Goal: Check status: Check status

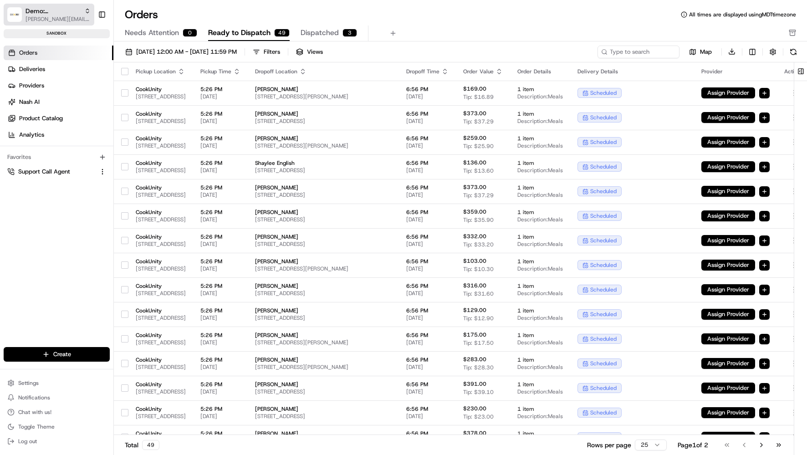
click at [49, 9] on span "Demo: Benny" at bounding box center [52, 10] width 55 height 9
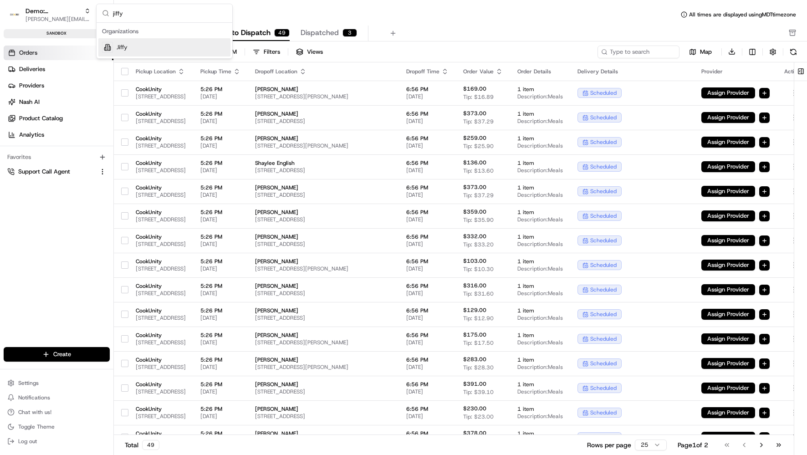
type input "jiffy"
click at [126, 47] on span "Jiffy" at bounding box center [122, 47] width 11 height 8
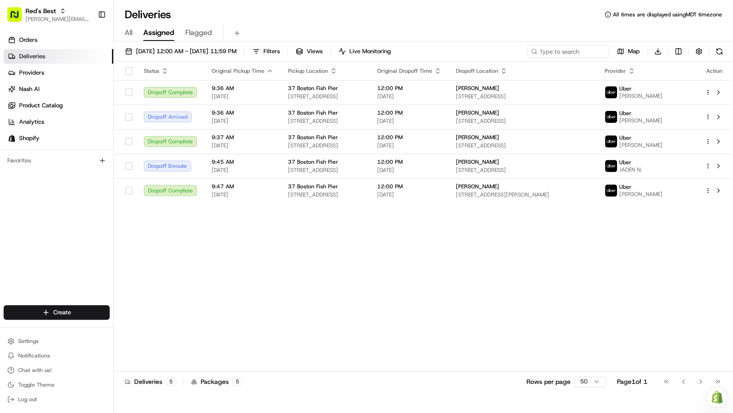
click at [289, 266] on div "Status Original Pickup Time Pickup Location Original Dropoff Time Dropoff Locat…" at bounding box center [423, 217] width 618 height 310
